Goal: Information Seeking & Learning: Learn about a topic

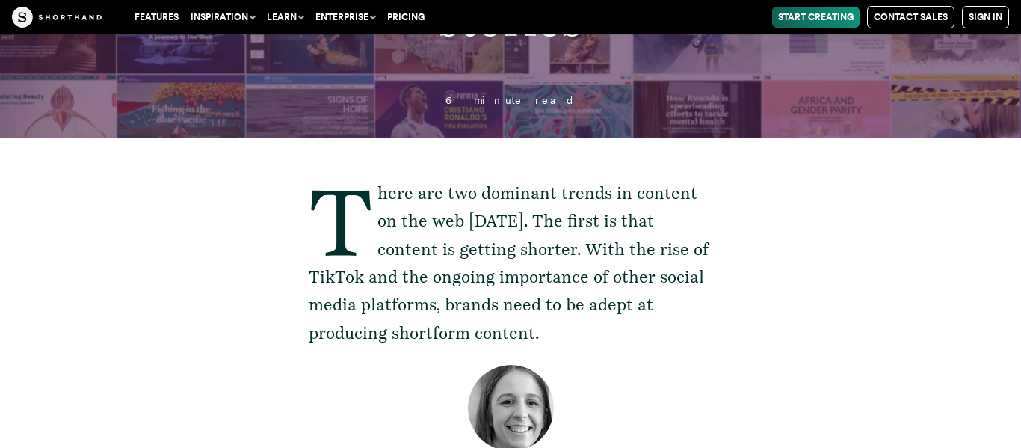
scroll to position [239, 0]
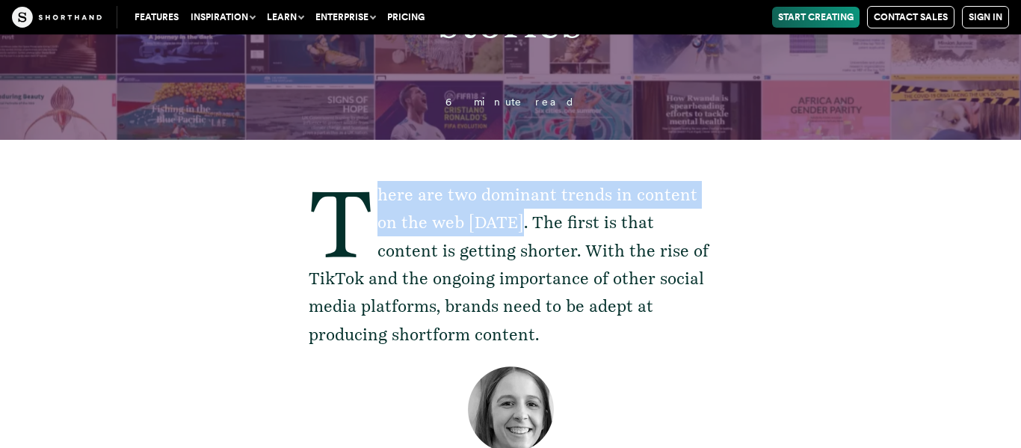
drag, startPoint x: 378, startPoint y: 193, endPoint x: 488, endPoint y: 220, distance: 112.4
click at [488, 220] on p "There are two dominant trends in content on the web [DATE]. The first is that c…" at bounding box center [511, 265] width 404 height 168
copy p "here are two dominant trends in content on the web [DATE]."
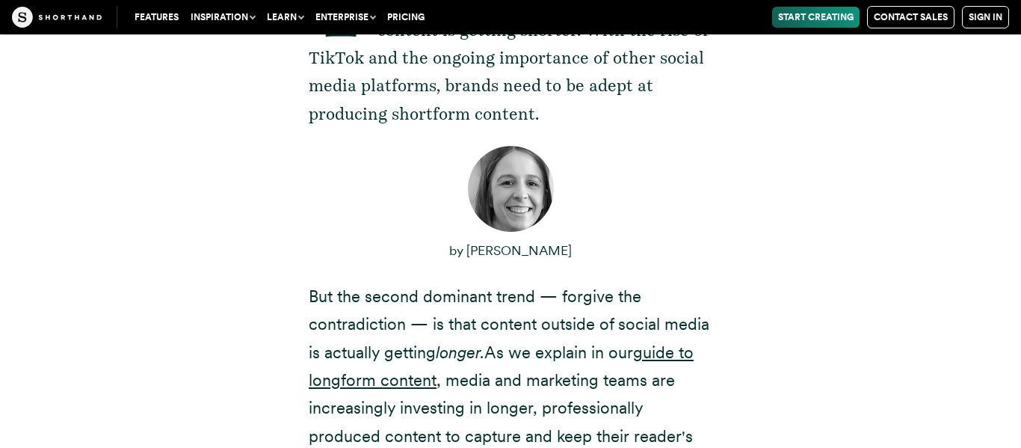
scroll to position [462, 0]
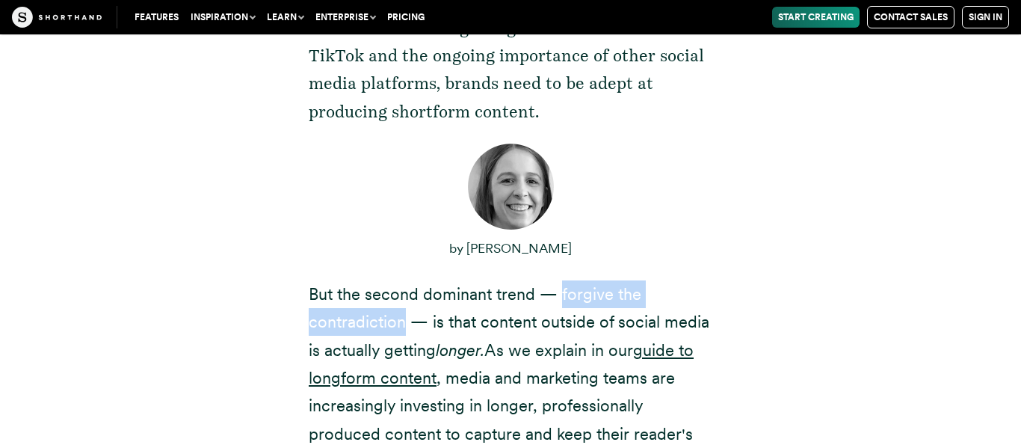
drag, startPoint x: 559, startPoint y: 293, endPoint x: 404, endPoint y: 332, distance: 160.3
click at [404, 332] on p "But the second dominant trend — forgive the contradiction — is that content out…" at bounding box center [511, 378] width 404 height 196
copy p "forgive the contradiction"
click at [363, 315] on p "But the second dominant trend — forgive the contradiction — is that content out…" at bounding box center [511, 378] width 404 height 196
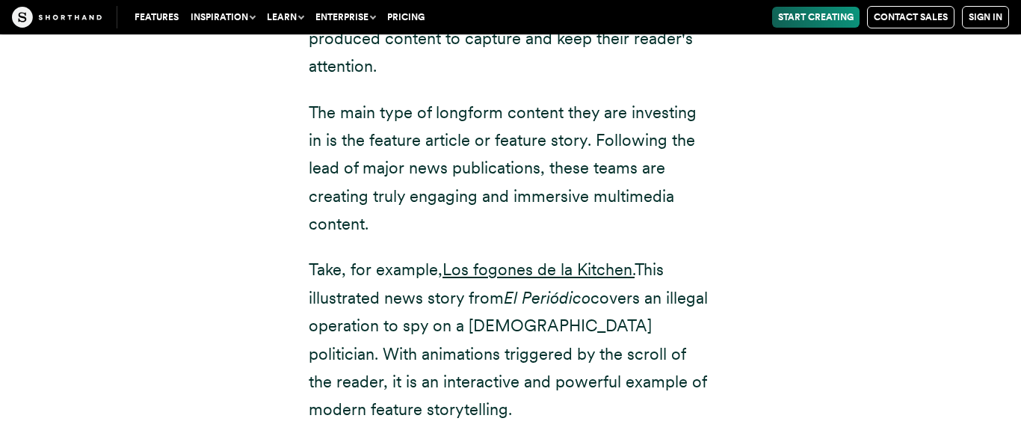
scroll to position [861, 0]
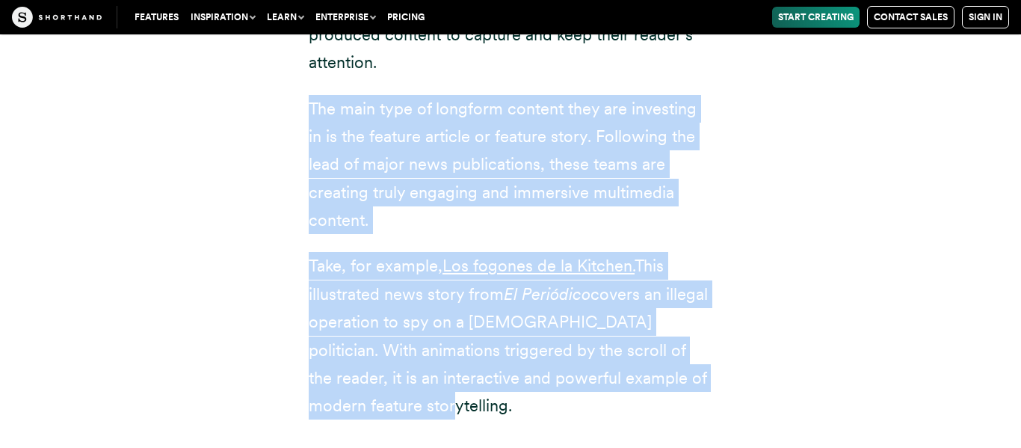
drag, startPoint x: 309, startPoint y: 111, endPoint x: 419, endPoint y: 393, distance: 302.6
copy div "The main type of longform content they are investing in is the feature article …"
